Goal: Information Seeking & Learning: Check status

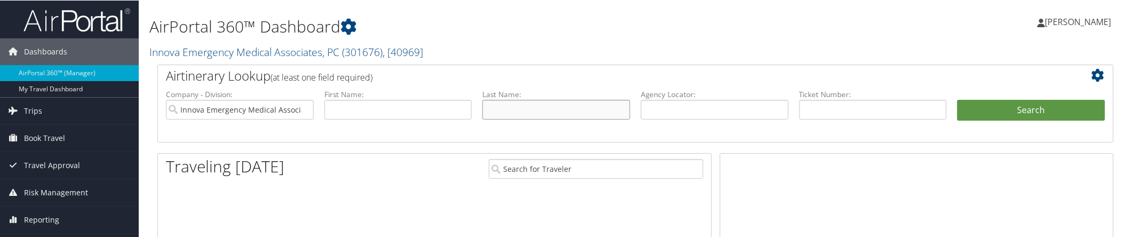
drag, startPoint x: 0, startPoint y: 0, endPoint x: 535, endPoint y: 105, distance: 545.4
click at [535, 105] on input "text" at bounding box center [556, 109] width 148 height 20
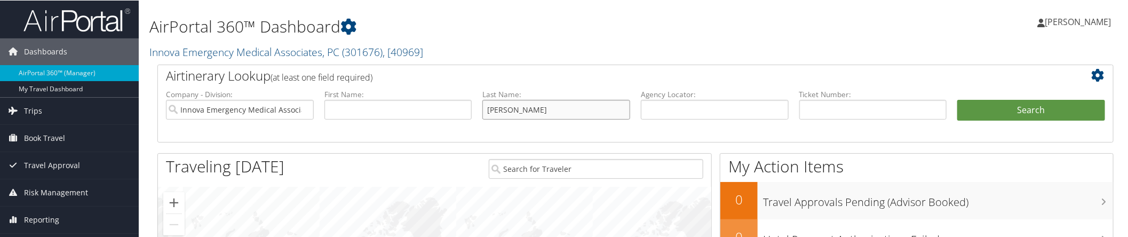
click at [580, 105] on input "grish" at bounding box center [556, 109] width 148 height 20
type input "grisham"
drag, startPoint x: 612, startPoint y: 62, endPoint x: 646, endPoint y: 61, distance: 34.7
click at [612, 62] on div "AirPortal 360™ Dashboard Innova Emergency Medical Associates, PC ( 301676 ) , […" at bounding box center [473, 34] width 648 height 59
click at [990, 102] on button "Search" at bounding box center [1031, 109] width 148 height 21
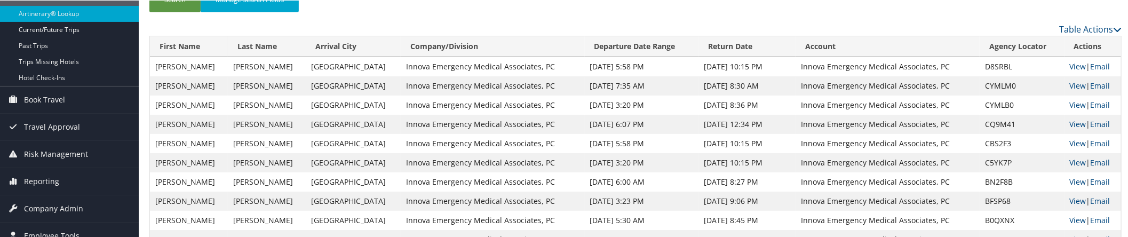
scroll to position [57, 0]
